Goal: Information Seeking & Learning: Learn about a topic

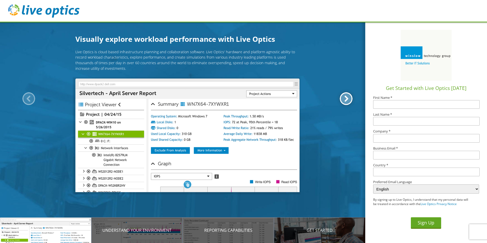
click at [347, 98] on div at bounding box center [346, 98] width 13 height 13
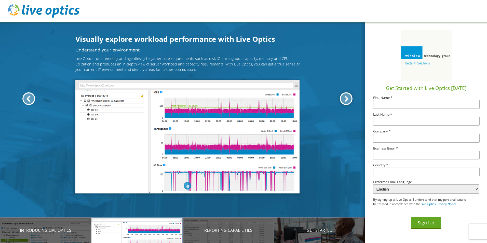
click at [347, 98] on div at bounding box center [346, 98] width 13 height 13
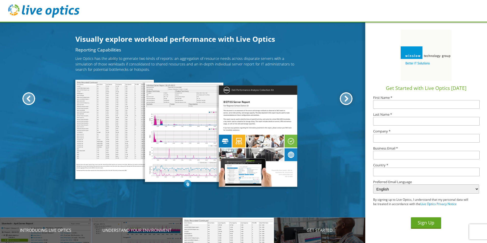
click at [347, 98] on div at bounding box center [346, 98] width 13 height 13
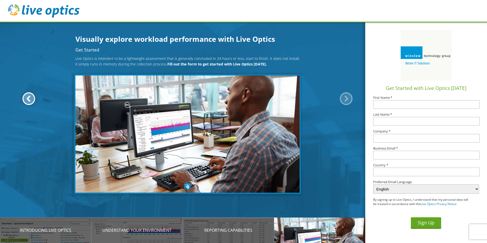
click at [25, 97] on div at bounding box center [28, 98] width 13 height 13
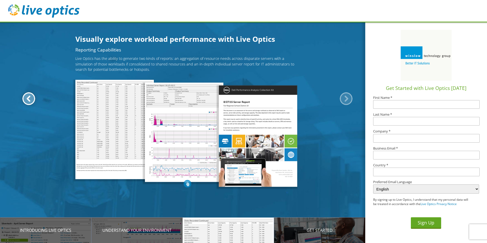
click at [25, 97] on div at bounding box center [28, 98] width 13 height 13
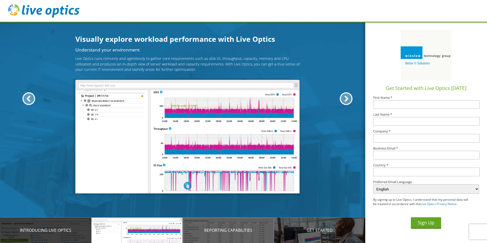
click at [48, 227] on div "Introducing Live Optics" at bounding box center [45, 229] width 91 height 25
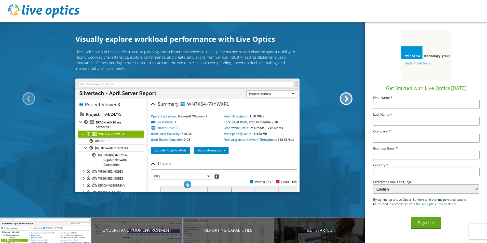
click at [316, 234] on div "Get Started" at bounding box center [319, 229] width 91 height 25
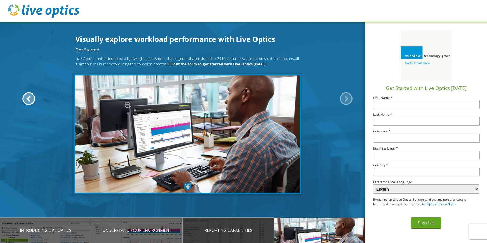
click at [251, 227] on p "Reporting Capabilities" at bounding box center [227, 230] width 91 height 6
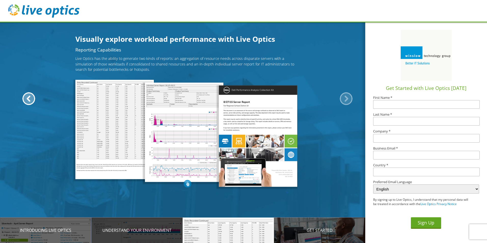
click at [176, 233] on p "Understand your environment" at bounding box center [136, 230] width 91 height 6
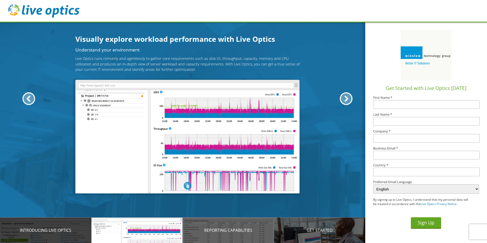
click at [73, 228] on p "Introducing Live Optics" at bounding box center [45, 230] width 91 height 6
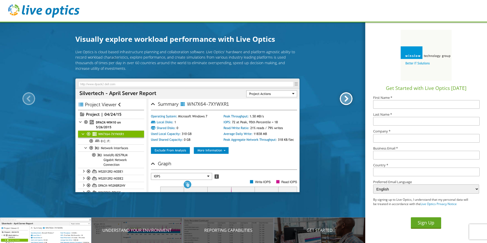
click at [347, 98] on div at bounding box center [346, 98] width 13 height 13
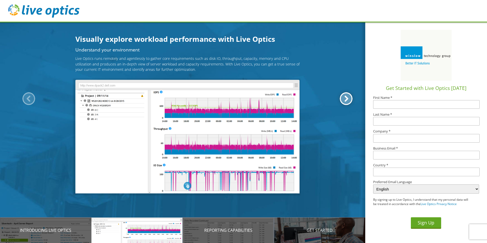
click at [347, 98] on div at bounding box center [346, 98] width 13 height 13
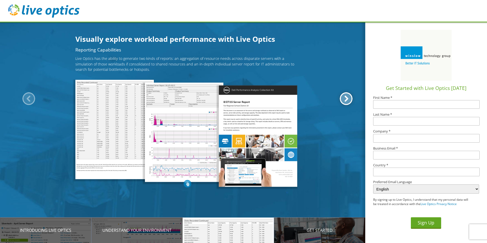
click at [347, 98] on div at bounding box center [346, 98] width 13 height 13
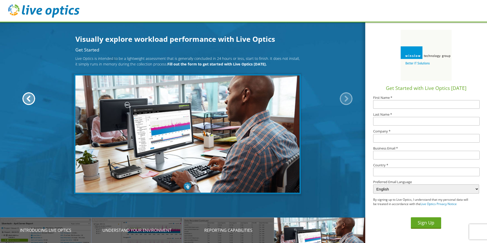
click at [347, 98] on div at bounding box center [346, 98] width 13 height 13
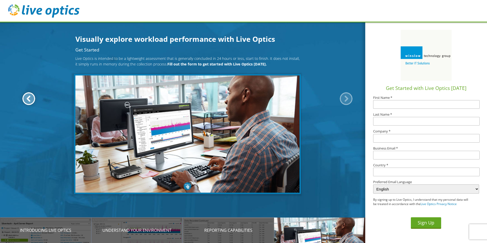
click at [27, 98] on div at bounding box center [28, 98] width 13 height 13
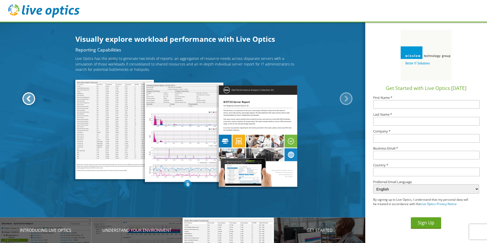
click at [27, 98] on div at bounding box center [28, 98] width 13 height 13
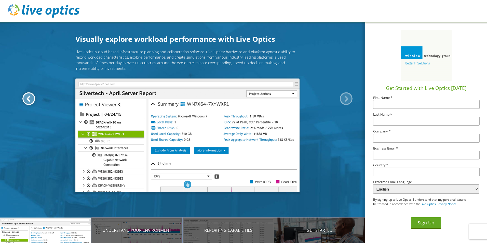
click at [27, 98] on div at bounding box center [28, 98] width 13 height 13
